Goal: Task Accomplishment & Management: Use online tool/utility

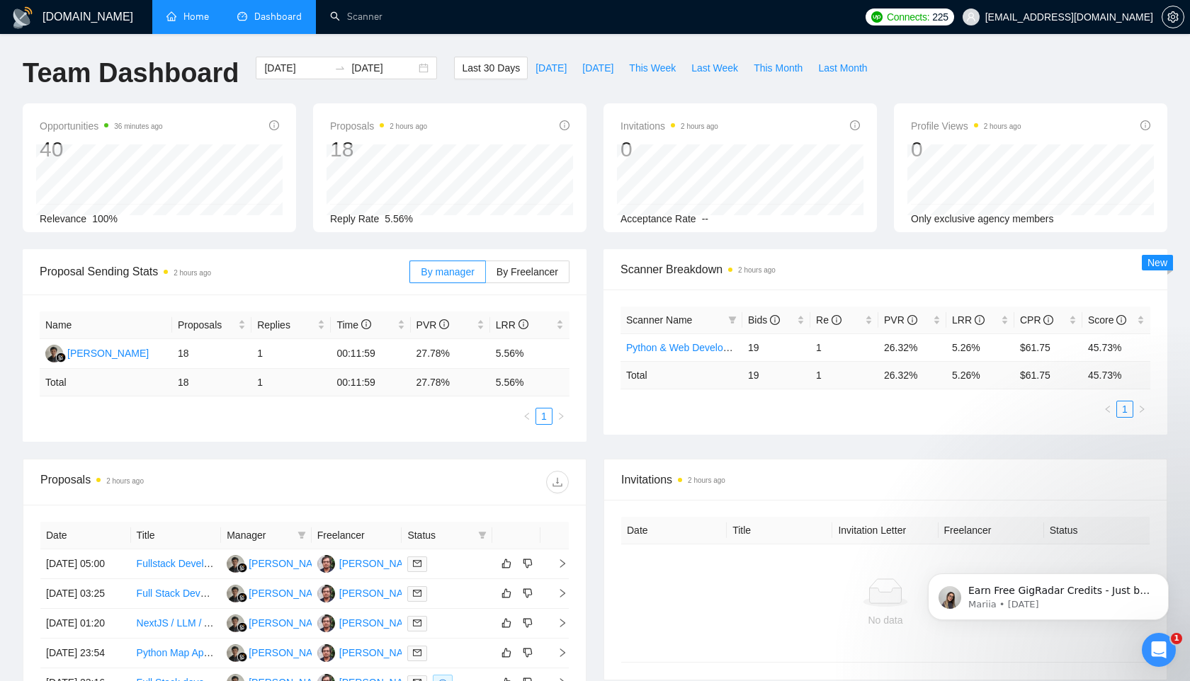
click at [183, 20] on link "Home" at bounding box center [187, 17] width 42 height 12
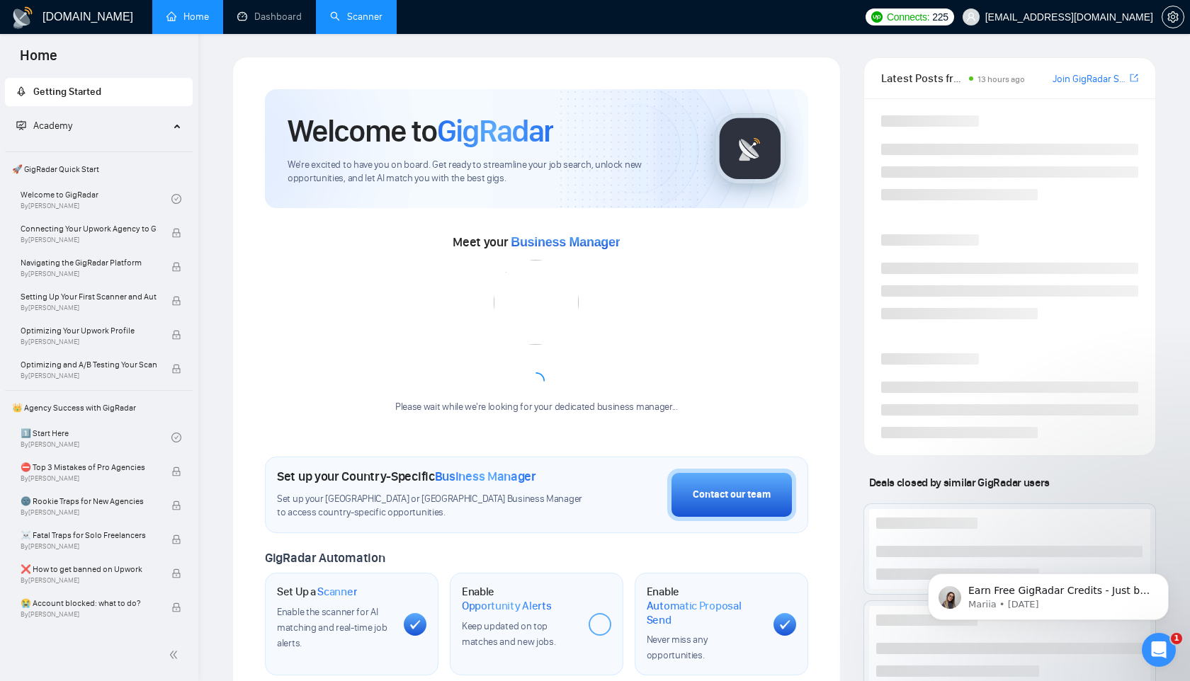
click at [348, 21] on link "Scanner" at bounding box center [356, 17] width 52 height 12
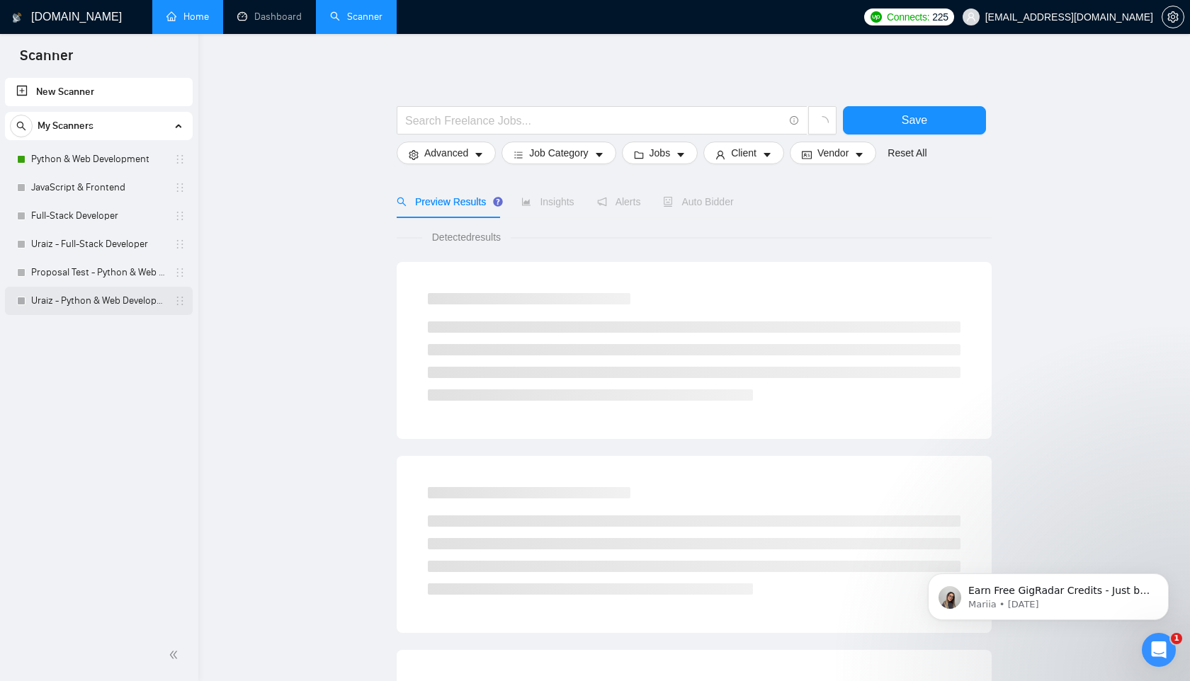
click at [96, 300] on link "Uraiz - Python & Web Development" at bounding box center [98, 301] width 135 height 28
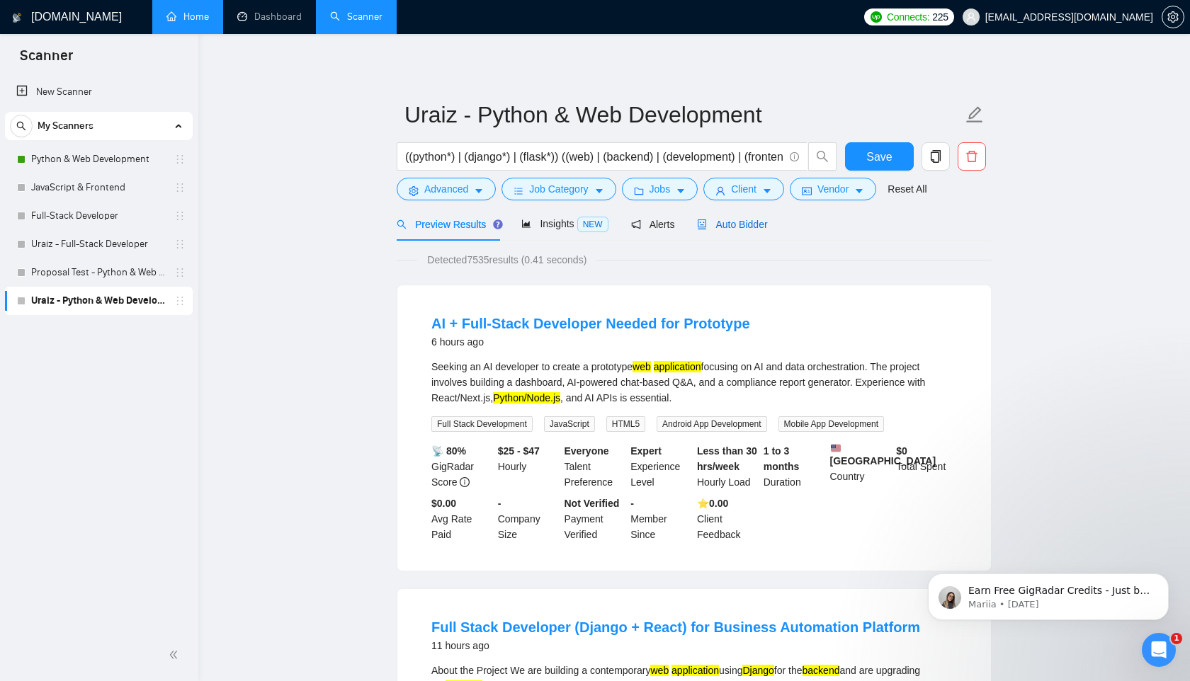
click at [736, 228] on span "Auto Bidder" at bounding box center [732, 224] width 70 height 11
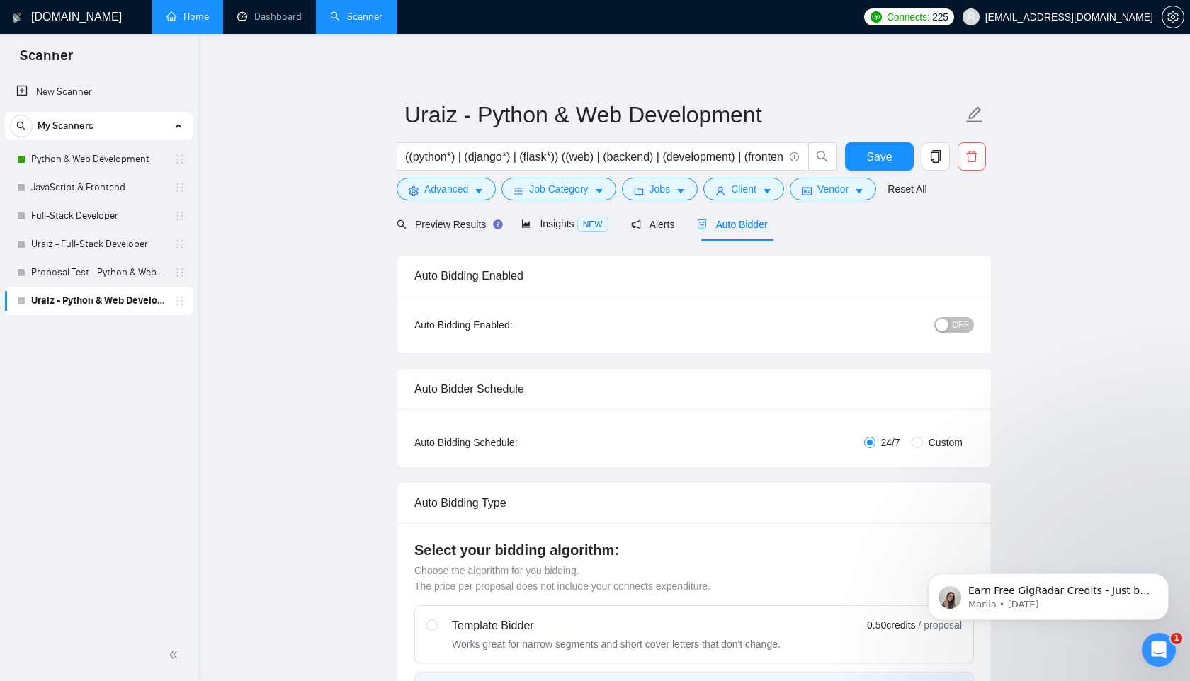
radio input "false"
radio input "true"
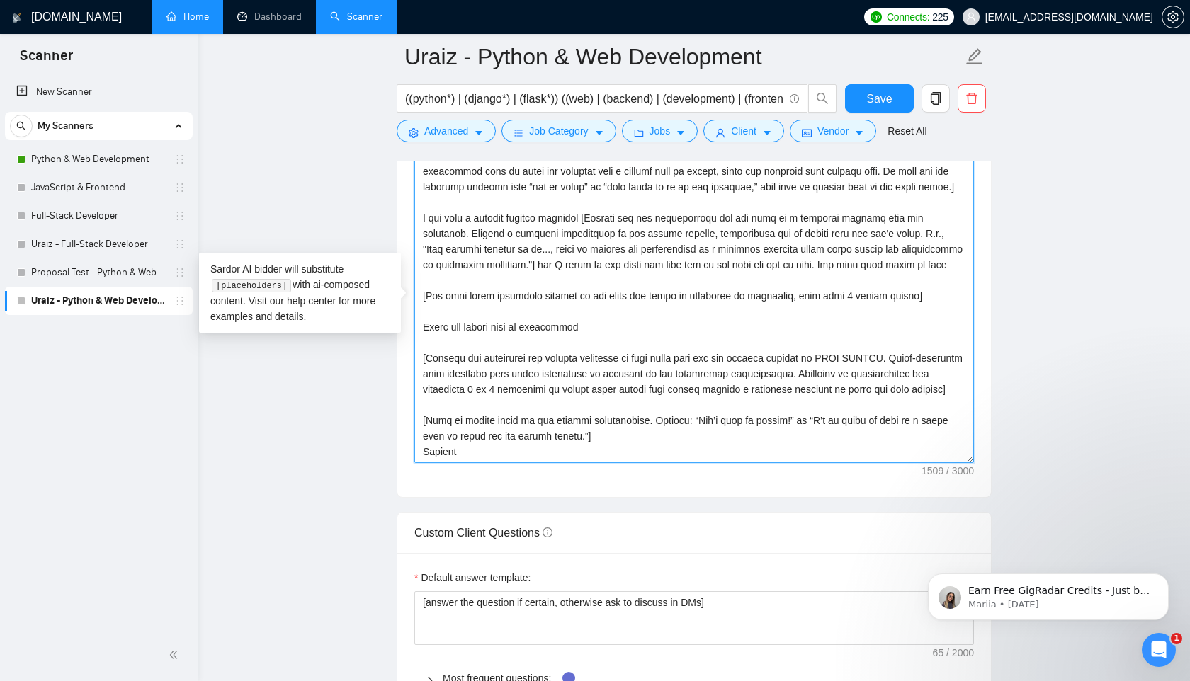
drag, startPoint x: 475, startPoint y: 454, endPoint x: 460, endPoint y: 183, distance: 271.6
click at [460, 183] on textarea "Cover letter template:" at bounding box center [693, 303] width 559 height 319
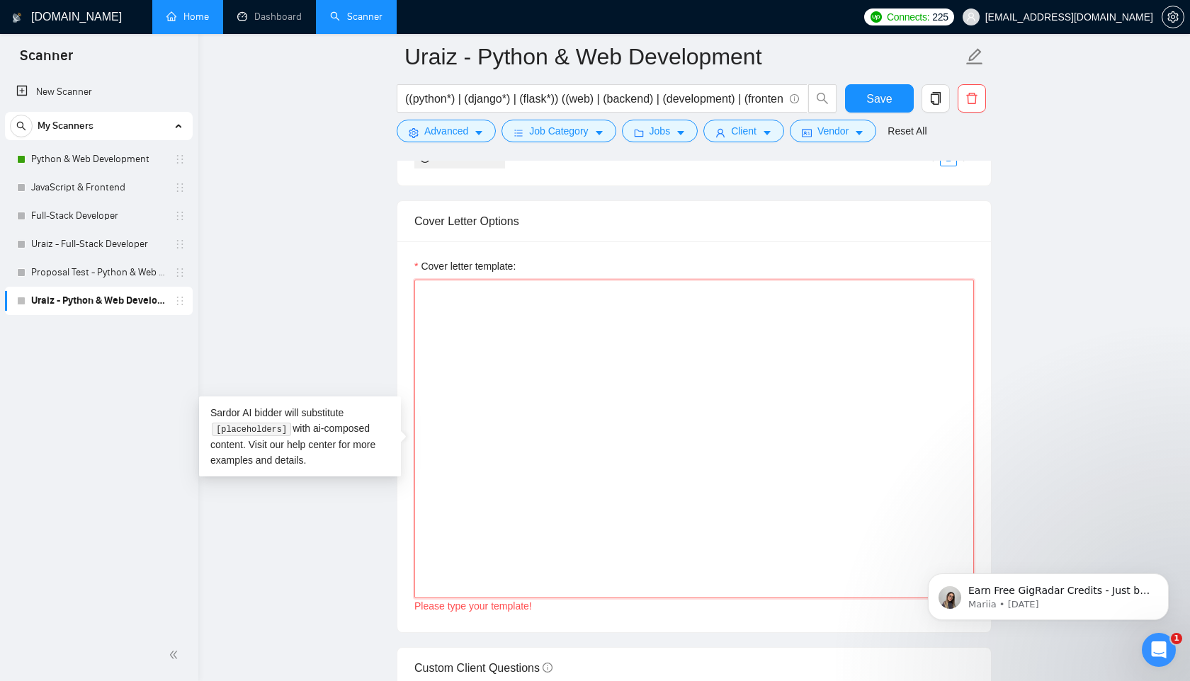
paste textarea "[If job post has a required starting word/phrase, use it exactly. If not, start…"
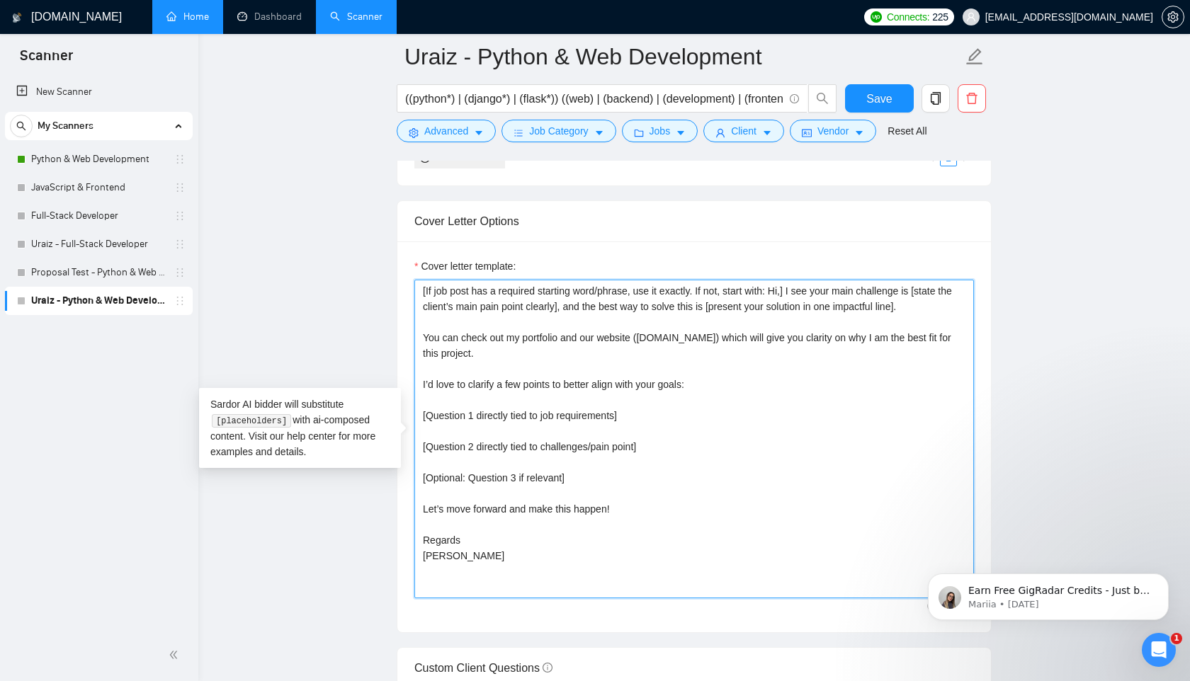
drag, startPoint x: 587, startPoint y: 479, endPoint x: 385, endPoint y: 479, distance: 202.5
click at [385, 479] on main "Uraiz - Python & Web Development ((python*) | (django*) | (flask*)) ((web) | (b…" at bounding box center [694, 403] width 946 height 4013
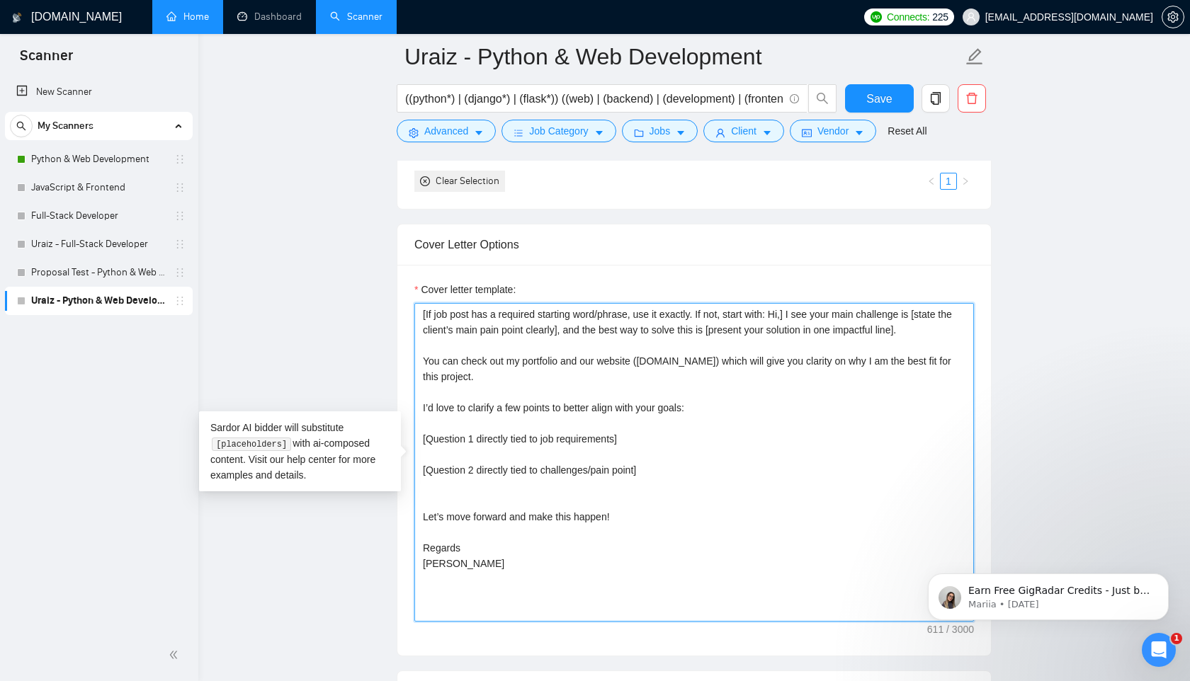
scroll to position [1637, 0]
click at [522, 381] on textarea "[If job post has a required starting word/phrase, use it exactly. If not, start…" at bounding box center [693, 461] width 559 height 319
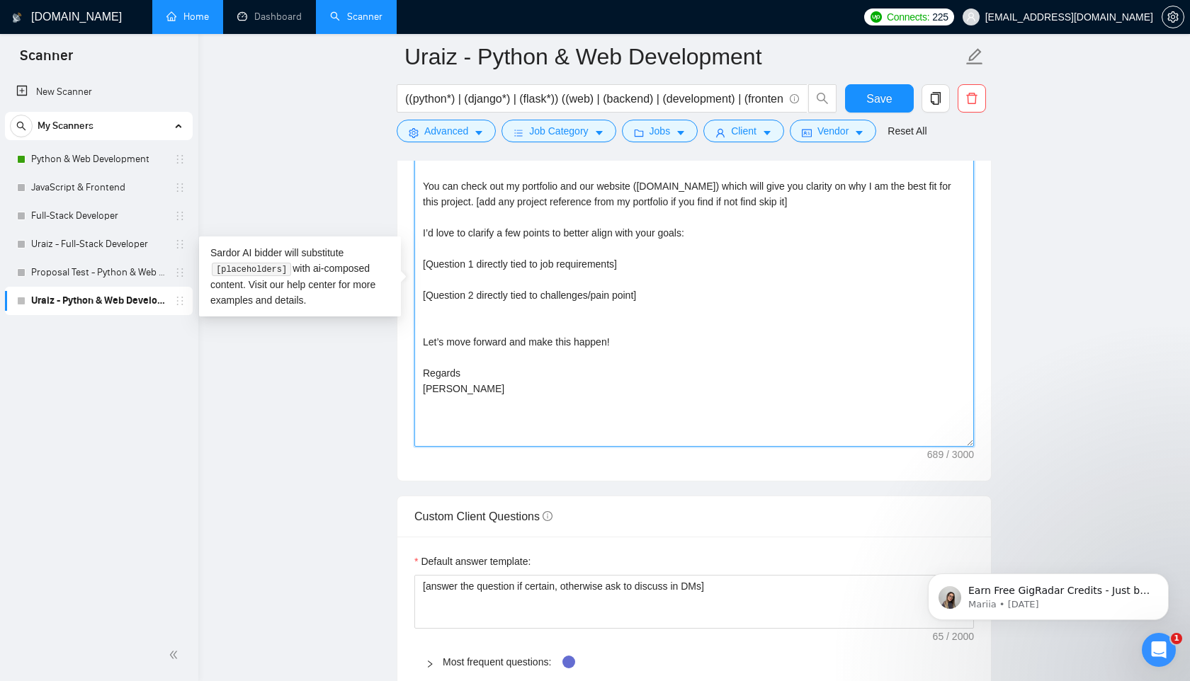
scroll to position [1824, 0]
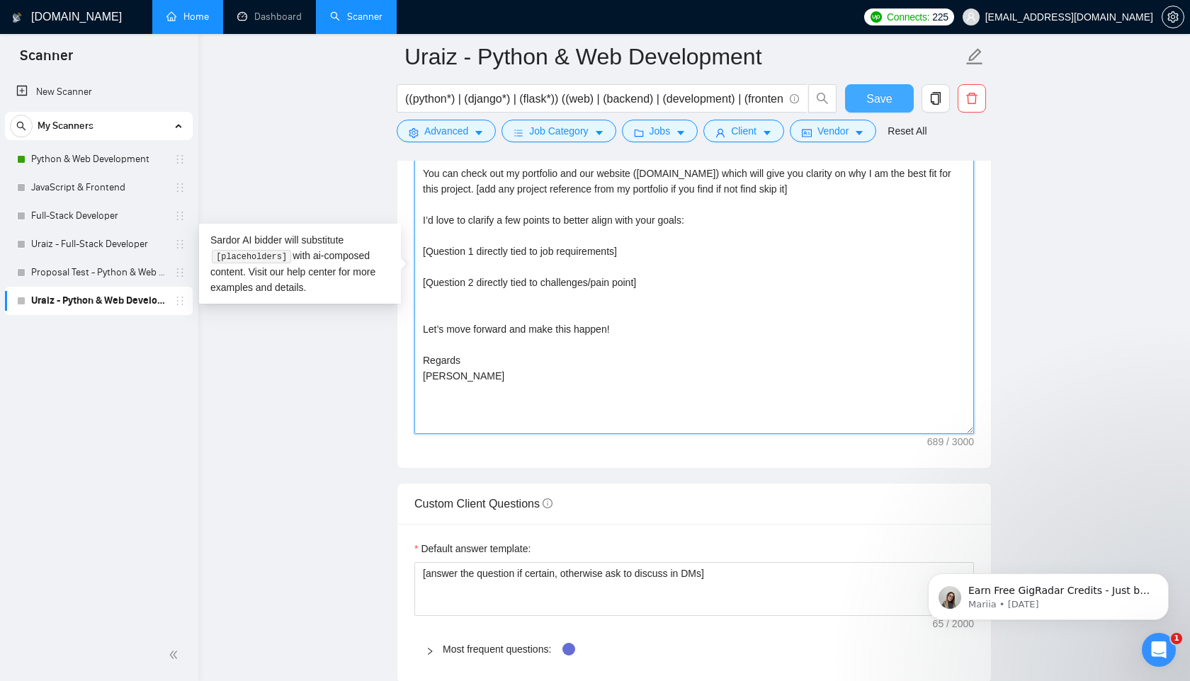
type textarea "[If job post has a required starting word/phrase, use it exactly. If not, start…"
click at [888, 93] on span "Save" at bounding box center [878, 99] width 25 height 18
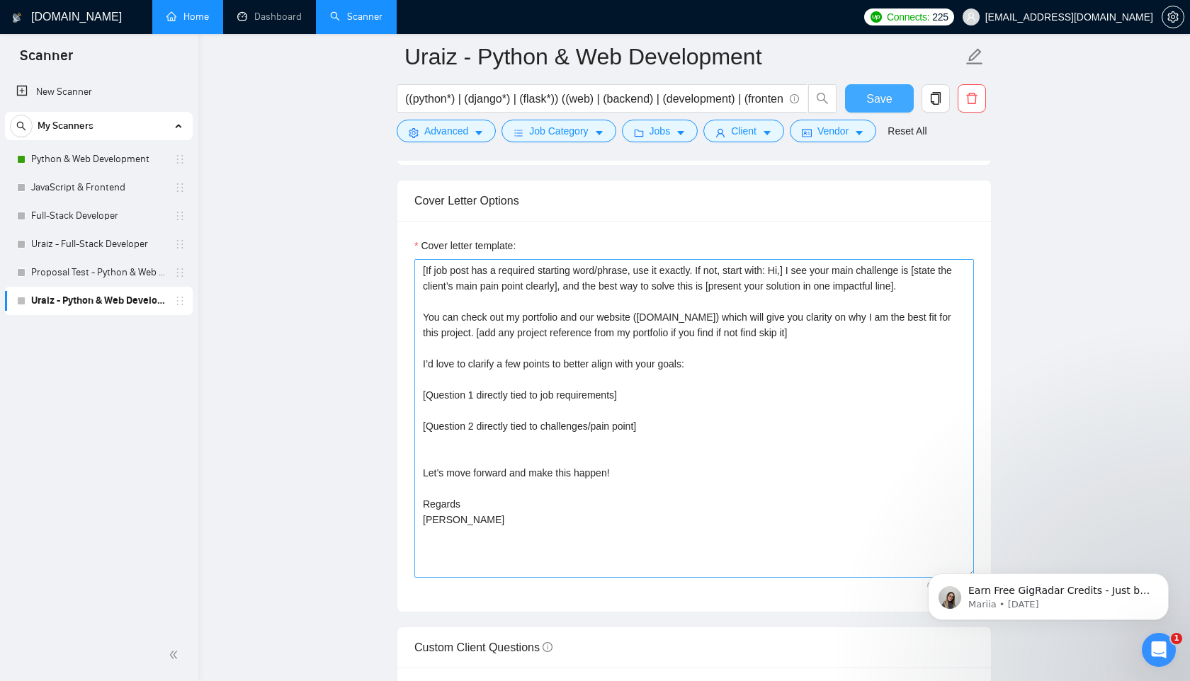
scroll to position [1597, 0]
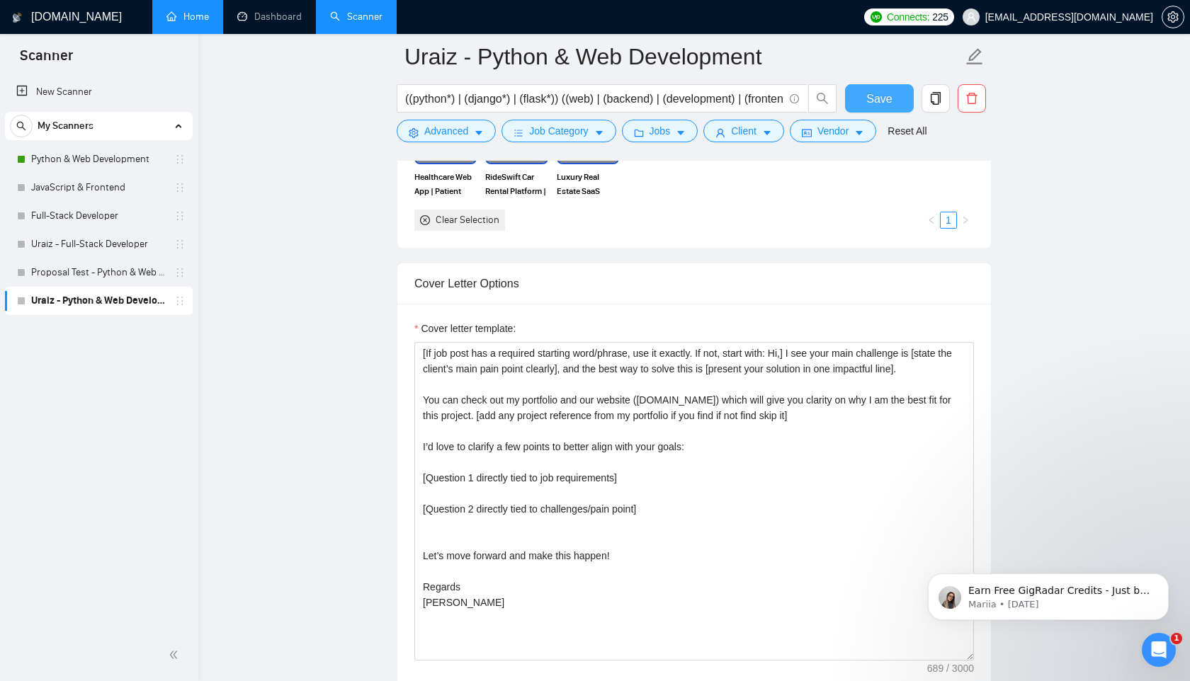
click at [876, 93] on span "Save" at bounding box center [878, 99] width 25 height 18
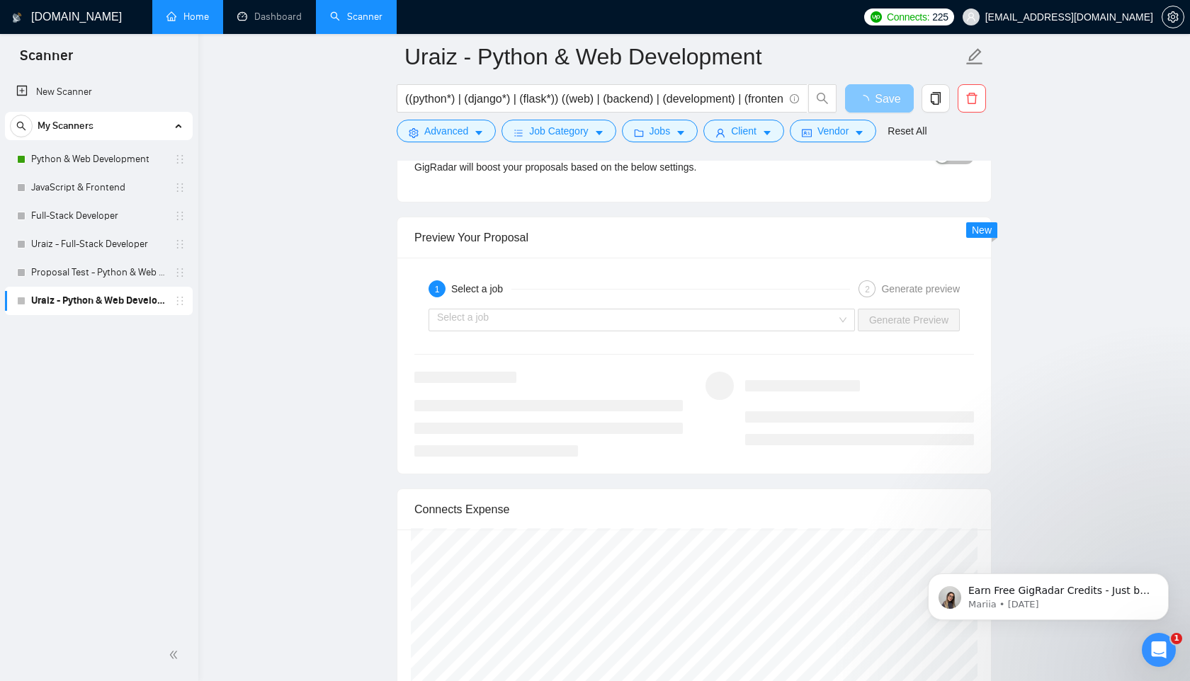
scroll to position [2866, 0]
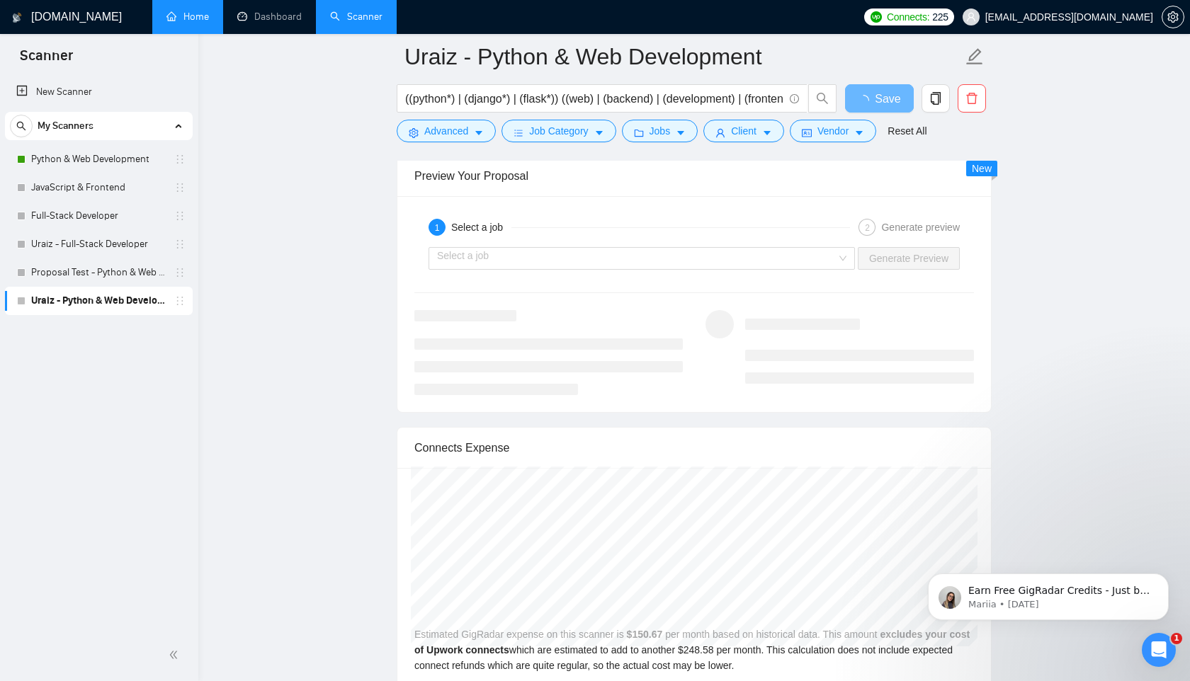
click at [835, 310] on div at bounding box center [859, 347] width 229 height 74
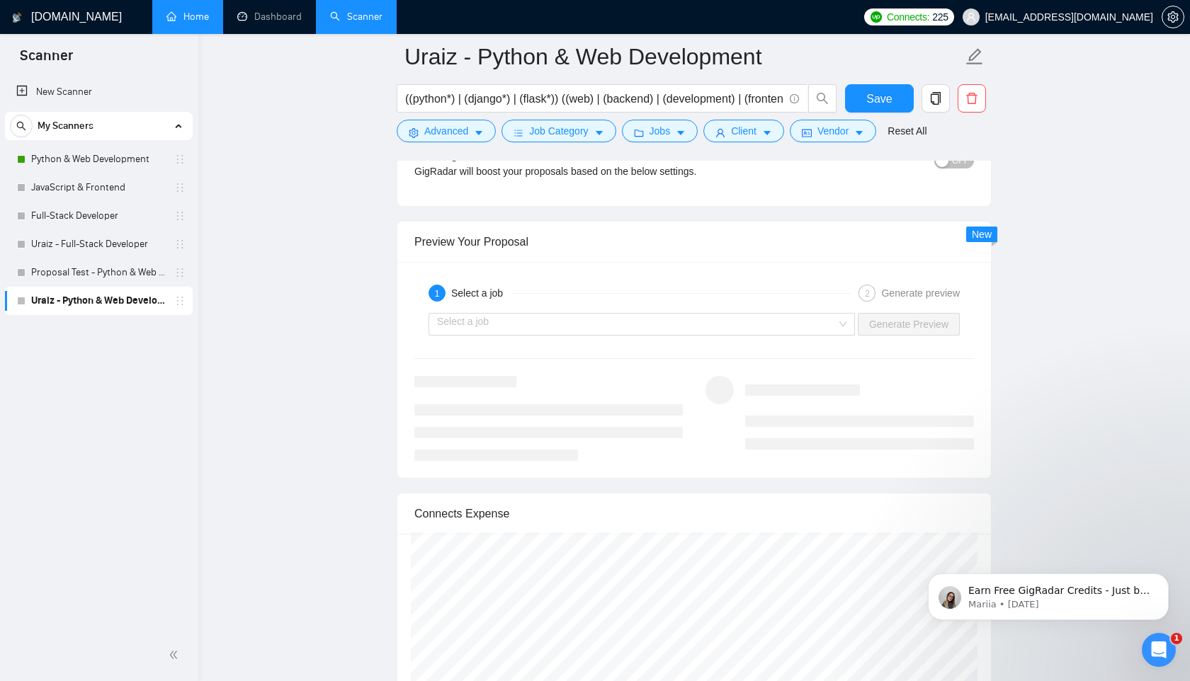
scroll to position [2796, 0]
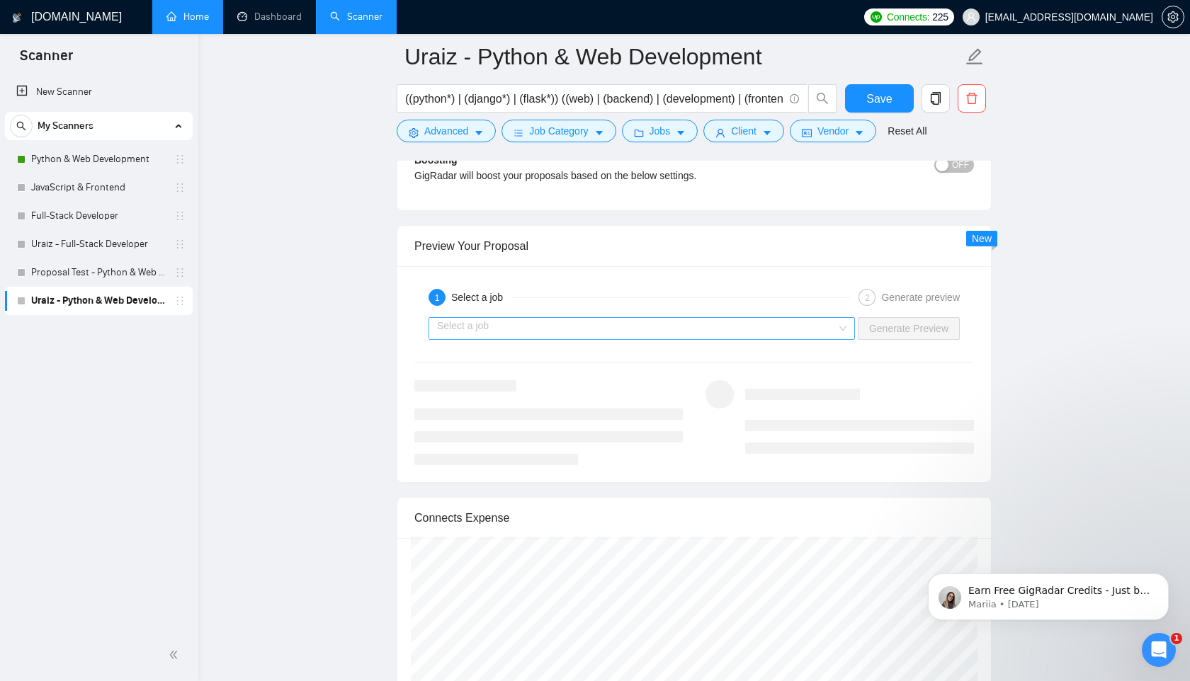
click at [838, 336] on div "Select a job" at bounding box center [641, 328] width 426 height 23
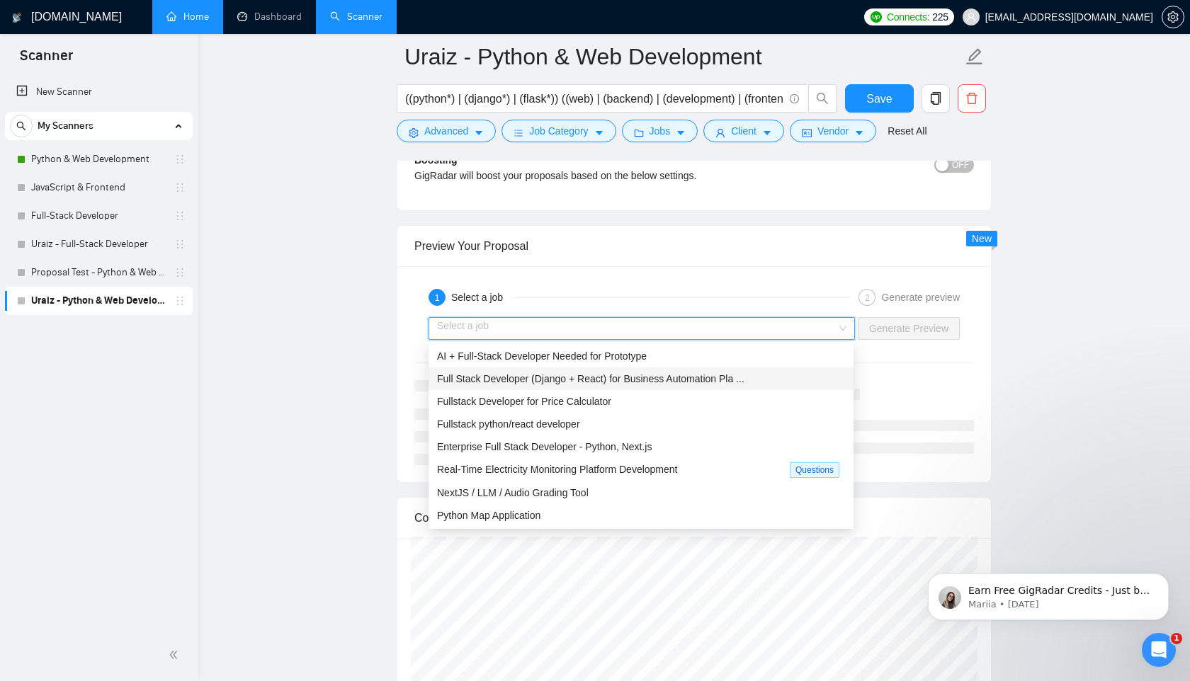
click at [597, 379] on span "Full Stack Developer (Django + React) for Business Automation Pla ..." at bounding box center [590, 378] width 307 height 11
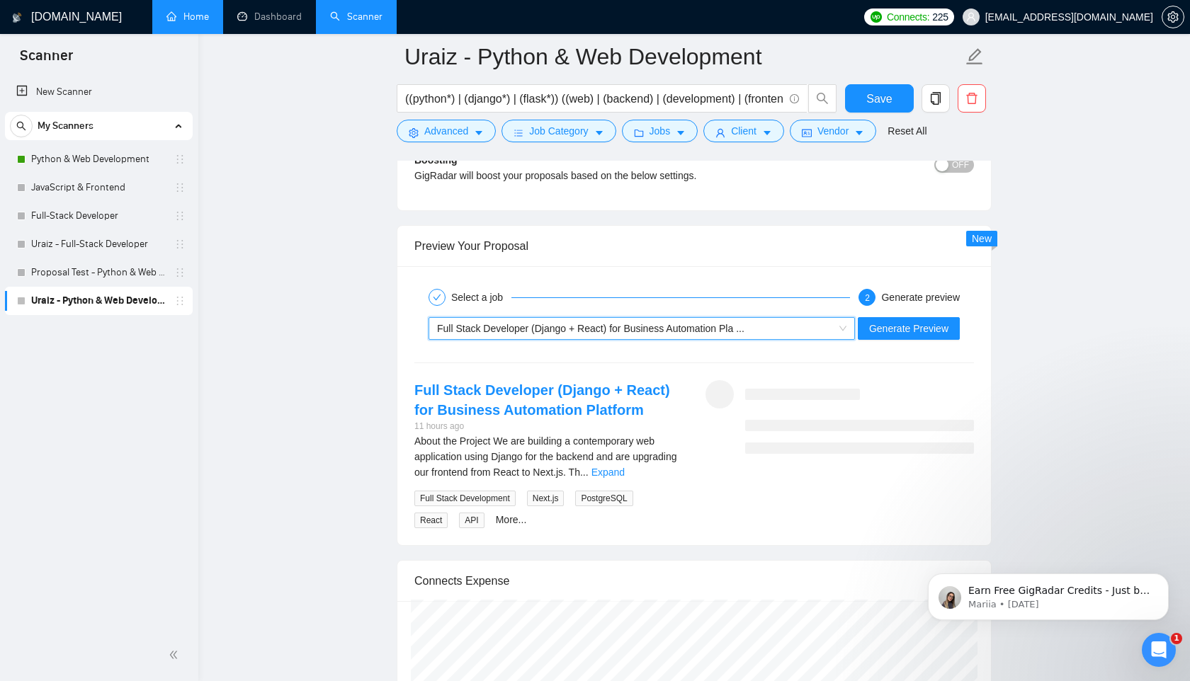
click at [625, 471] on link "Expand" at bounding box center [607, 472] width 33 height 11
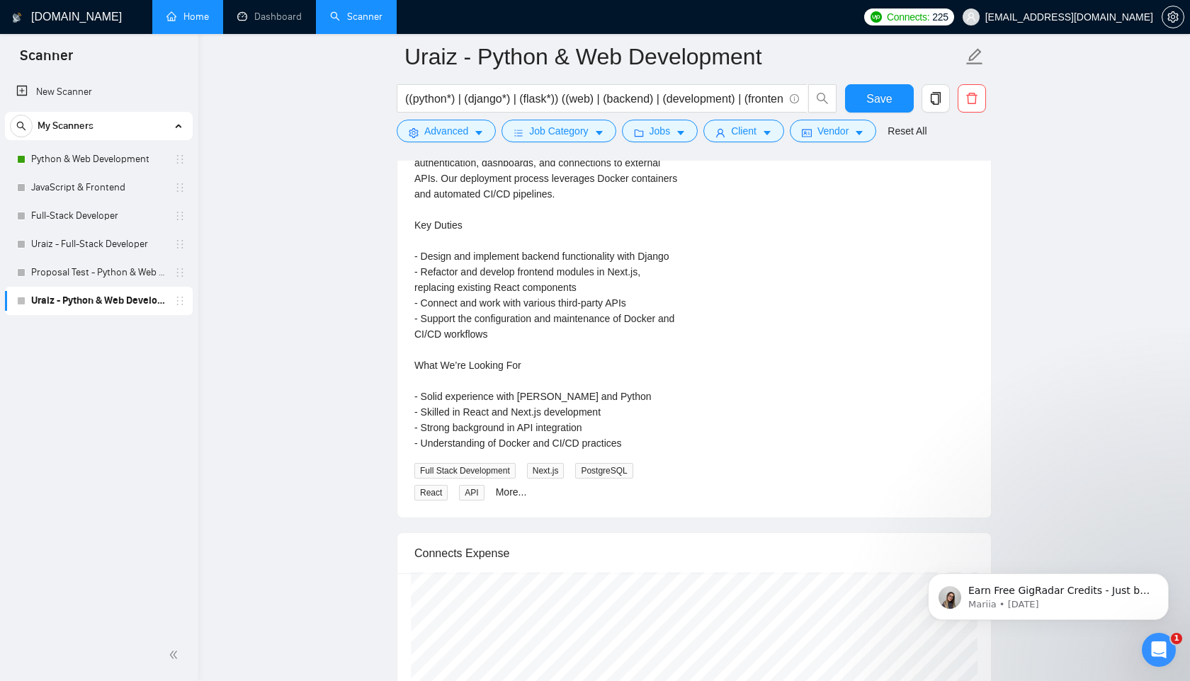
scroll to position [2856, 0]
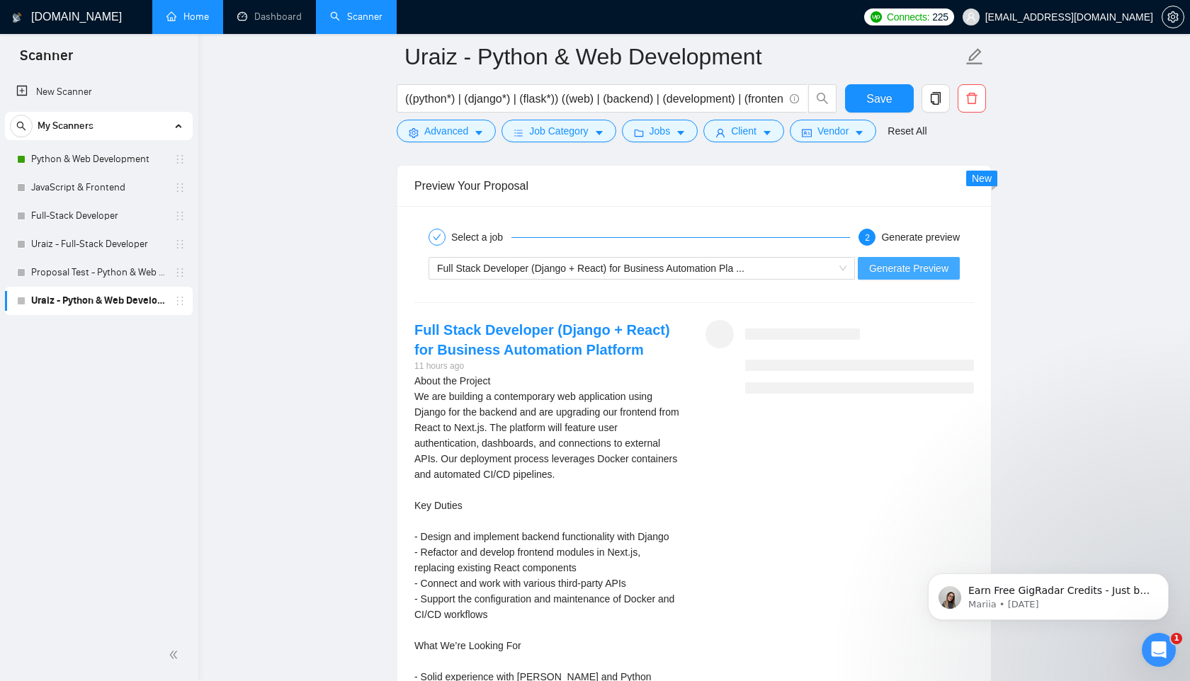
click at [899, 260] on button "Generate Preview" at bounding box center [909, 268] width 102 height 23
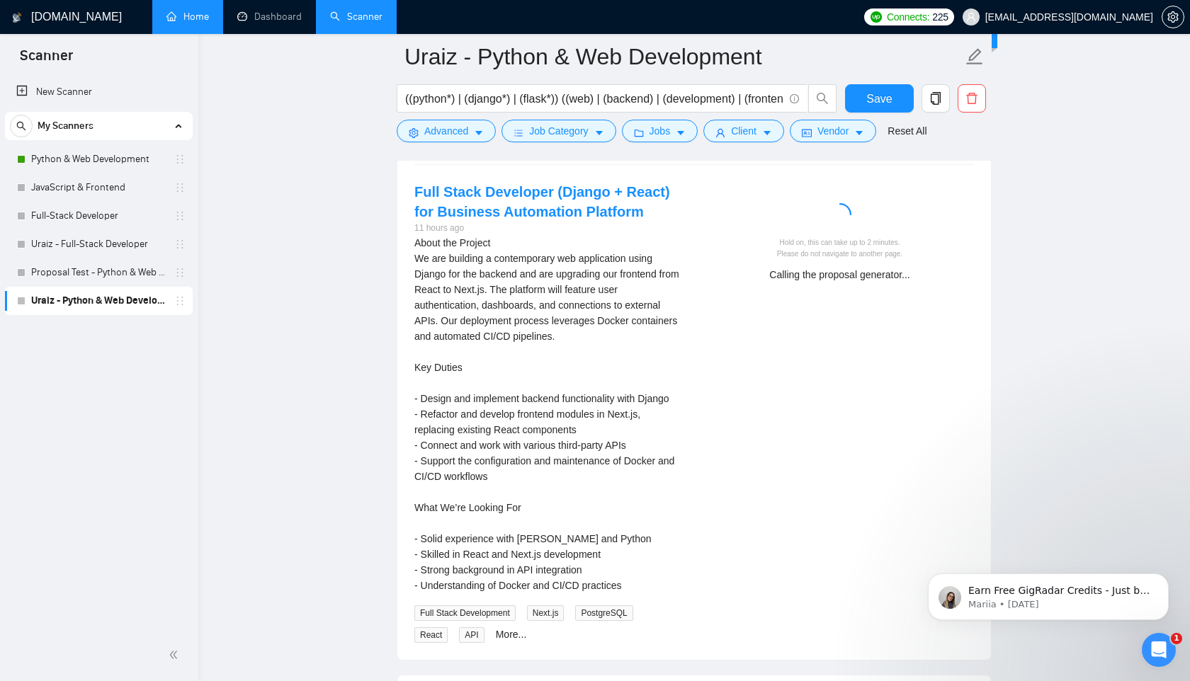
scroll to position [3010, 0]
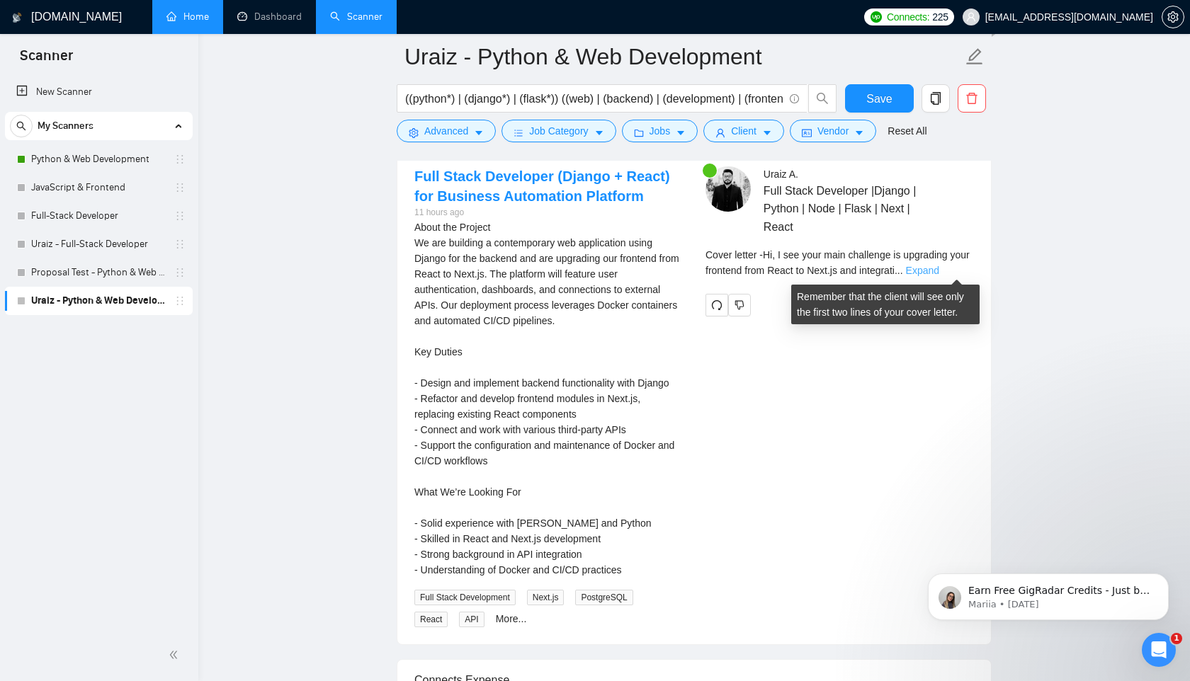
click at [939, 268] on link "Expand" at bounding box center [922, 270] width 33 height 11
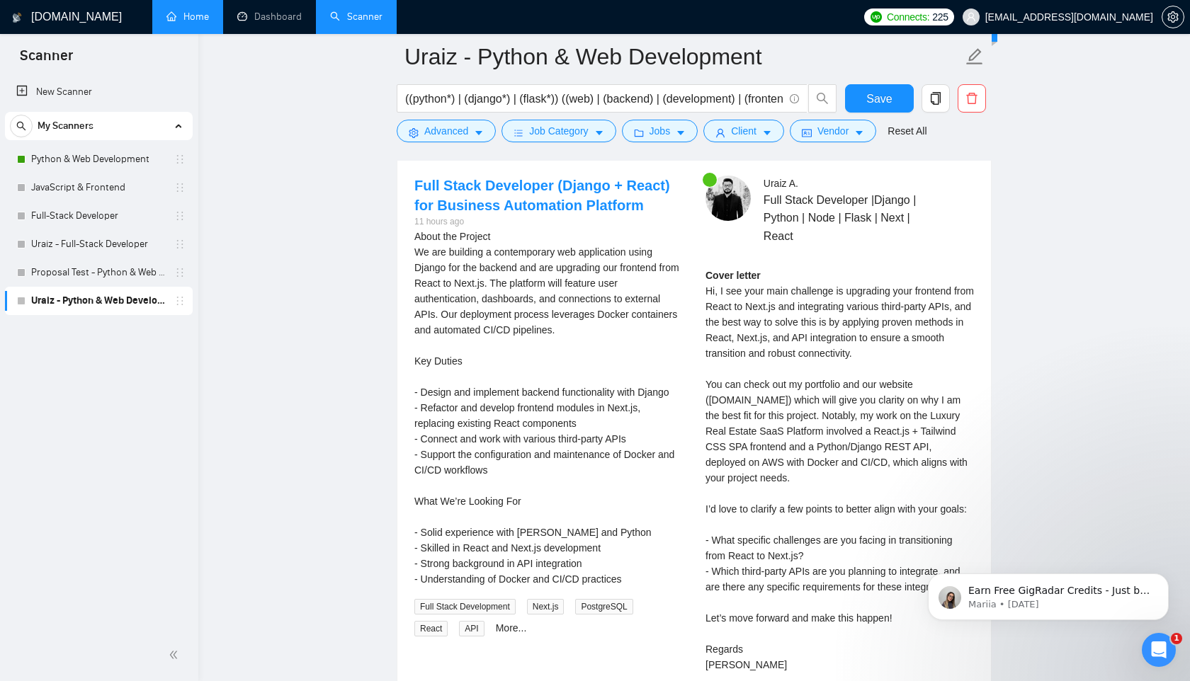
scroll to position [2953, 0]
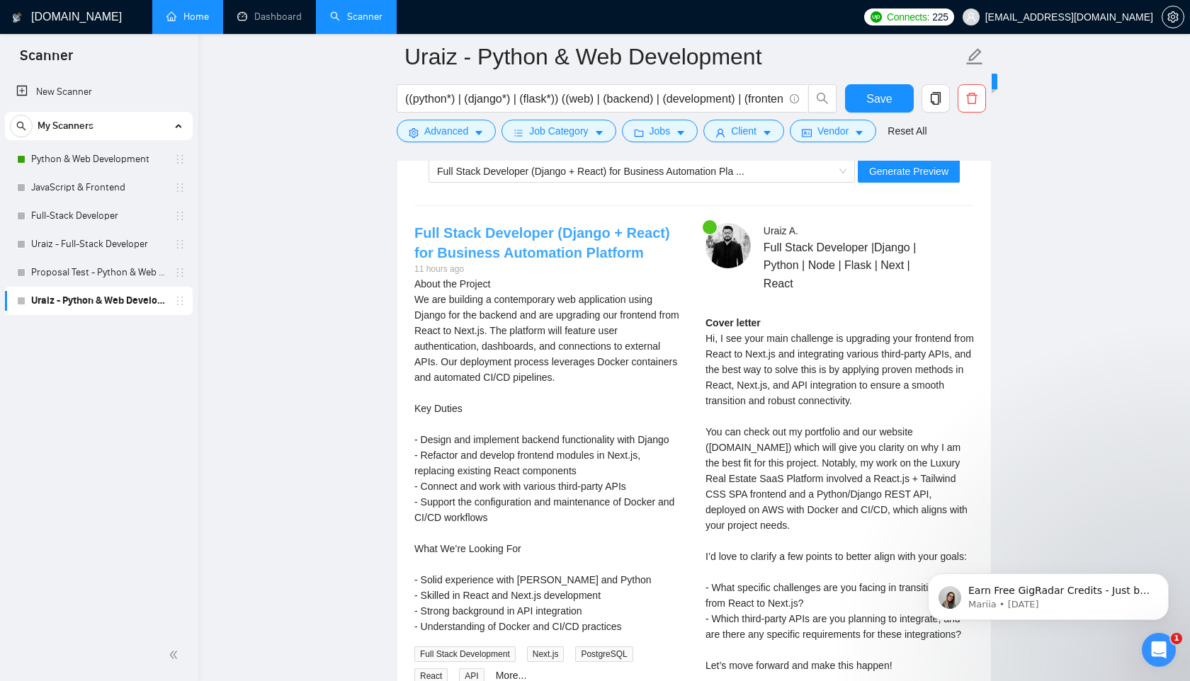
click at [552, 233] on link "Full Stack Developer (Django + React) for Business Automation Platform" at bounding box center [542, 242] width 256 height 35
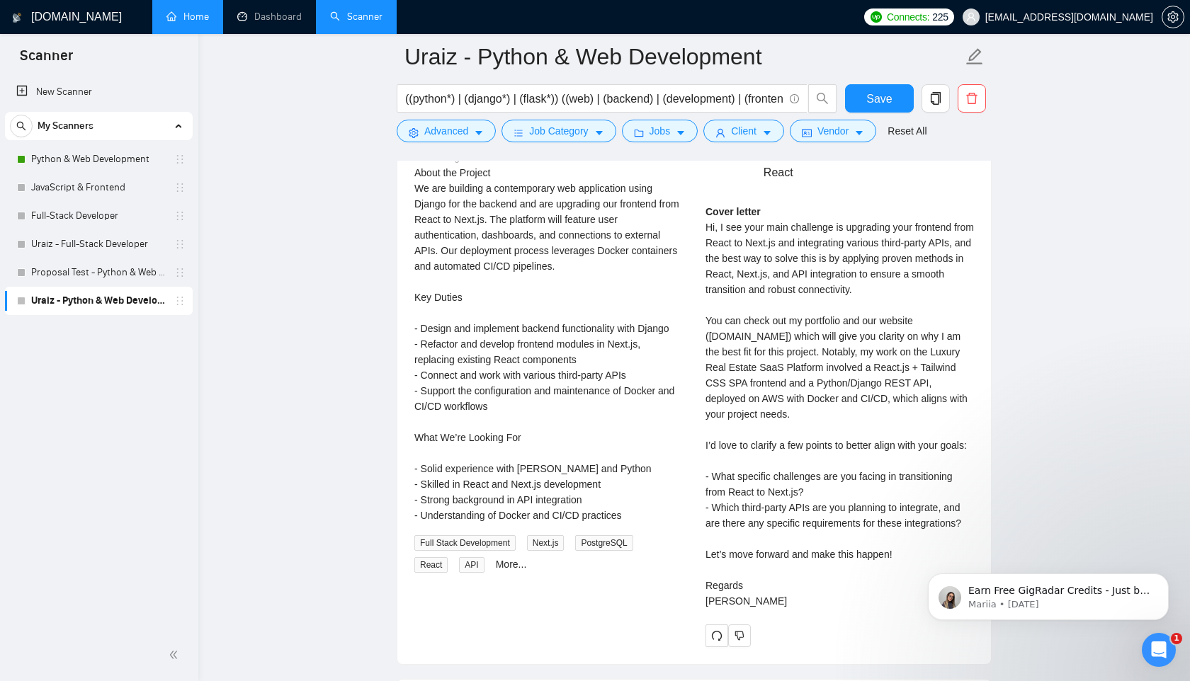
scroll to position [3079, 0]
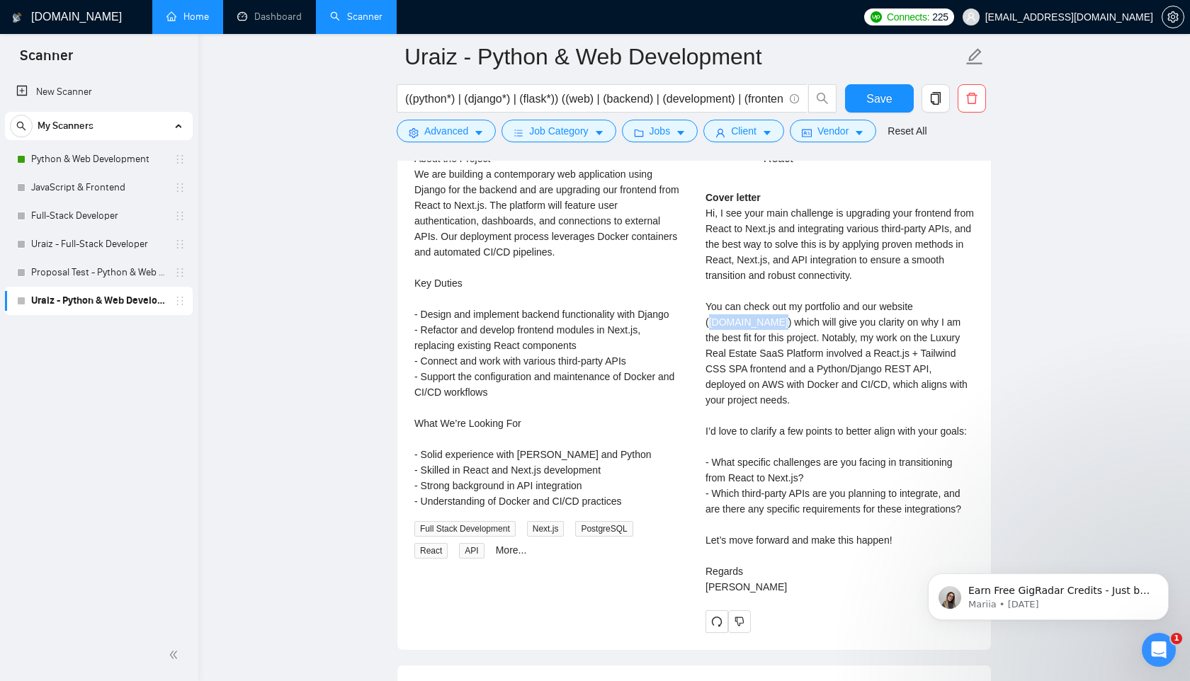
drag, startPoint x: 710, startPoint y: 320, endPoint x: 774, endPoint y: 329, distance: 65.0
click at [774, 329] on div "Cover letter Hi, I see your main challenge is upgrading your frontend from Reac…" at bounding box center [839, 392] width 268 height 405
copy div "[DOMAIN_NAME]"
